Goal: Find specific page/section: Find specific page/section

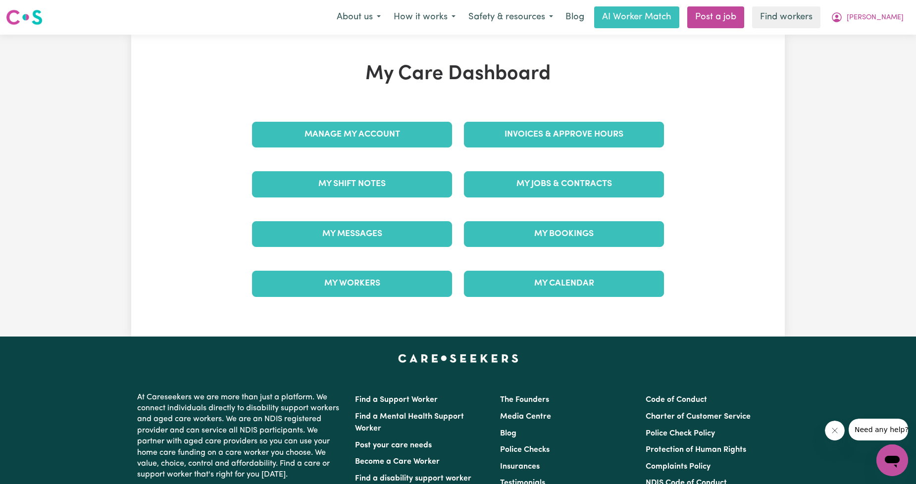
click at [877, 30] on nav "Menu About us How it works Safety & resources Blog AI Worker Match Post a job F…" at bounding box center [458, 17] width 916 height 35
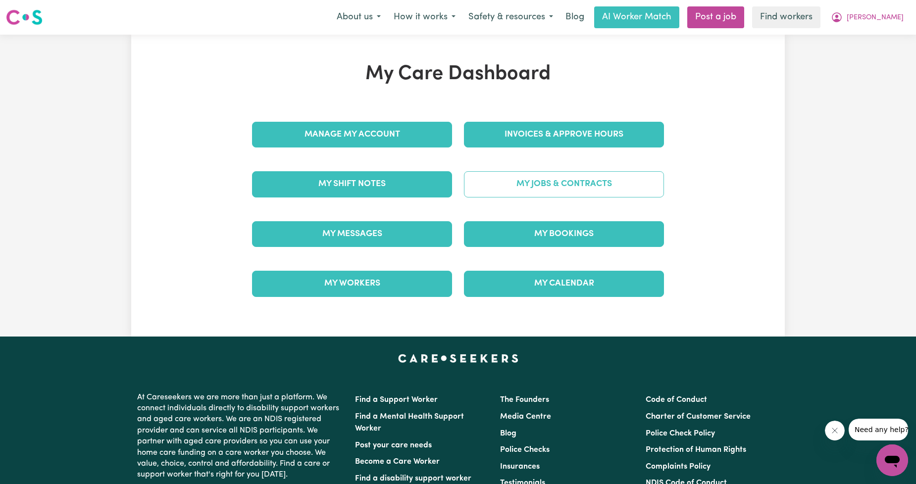
click at [620, 180] on link "My Jobs & Contracts" at bounding box center [564, 184] width 200 height 26
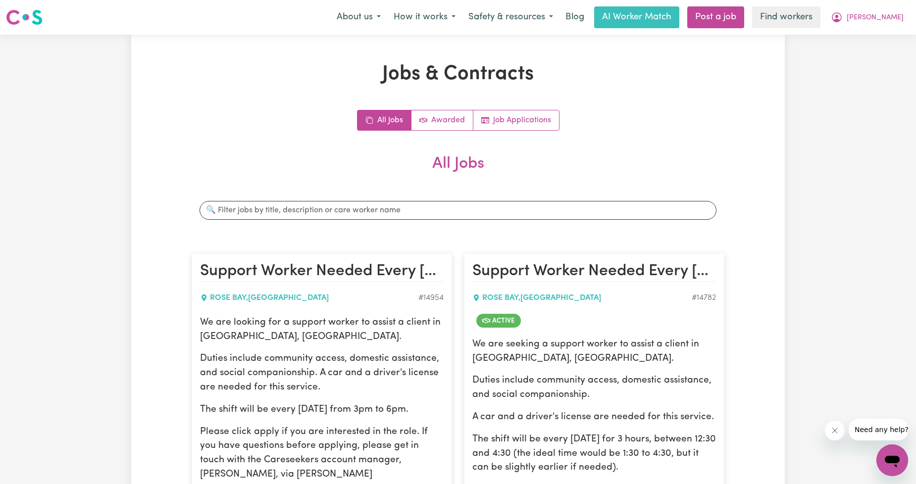
click at [500, 117] on link "Job Applications" at bounding box center [516, 120] width 86 height 20
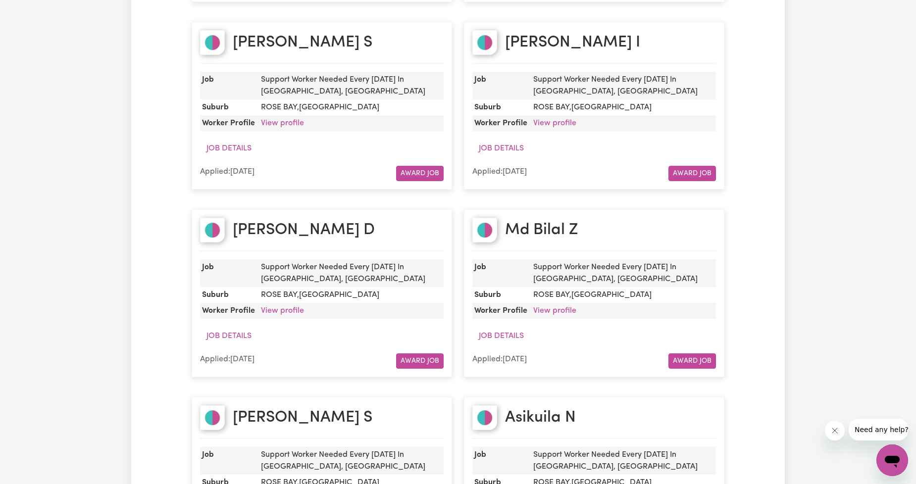
scroll to position [550, 0]
